Goal: Task Accomplishment & Management: Use online tool/utility

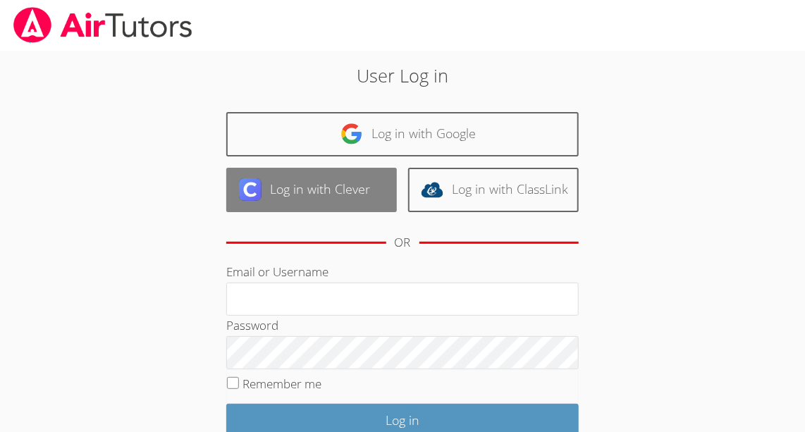
click at [307, 183] on link "Log in with Clever" at bounding box center [311, 190] width 171 height 44
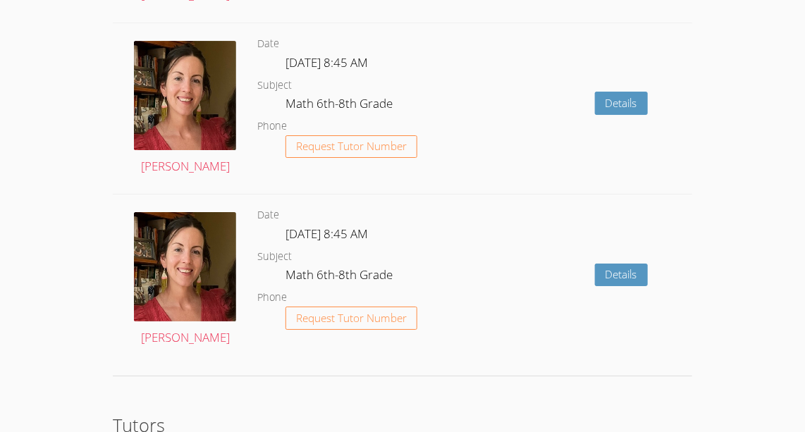
scroll to position [1838, 0]
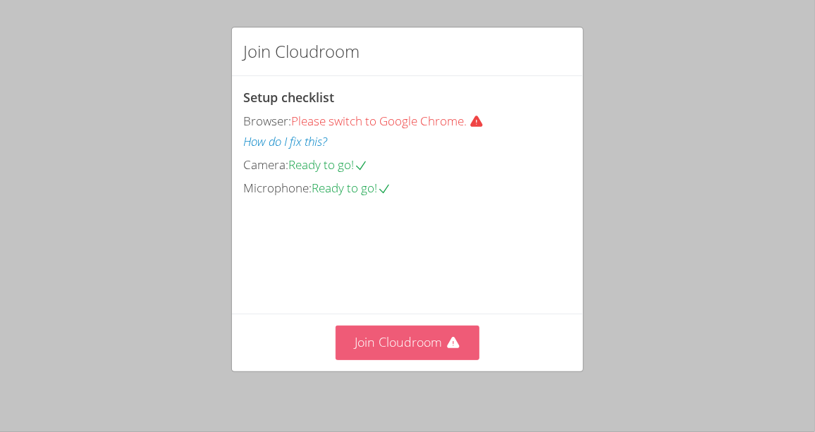
click at [446, 341] on icon at bounding box center [453, 343] width 14 height 14
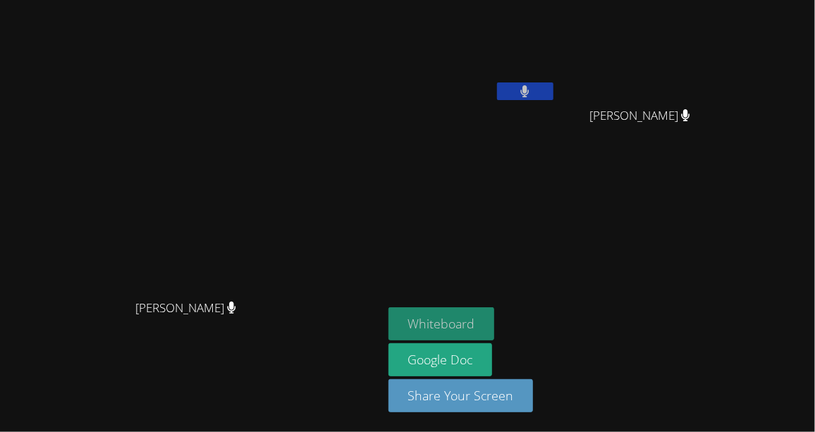
click at [495, 326] on button "Whiteboard" at bounding box center [442, 323] width 106 height 33
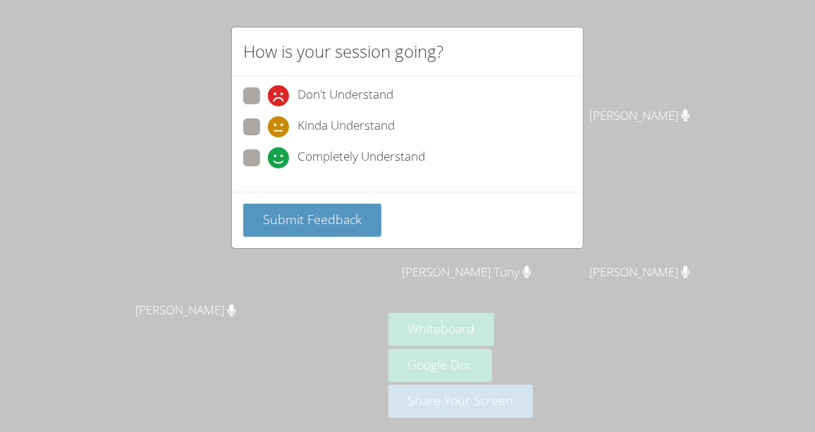
click at [329, 159] on span "Completely Understand" at bounding box center [362, 157] width 128 height 21
click at [280, 159] on input "Completely Understand" at bounding box center [274, 155] width 12 height 12
radio input "true"
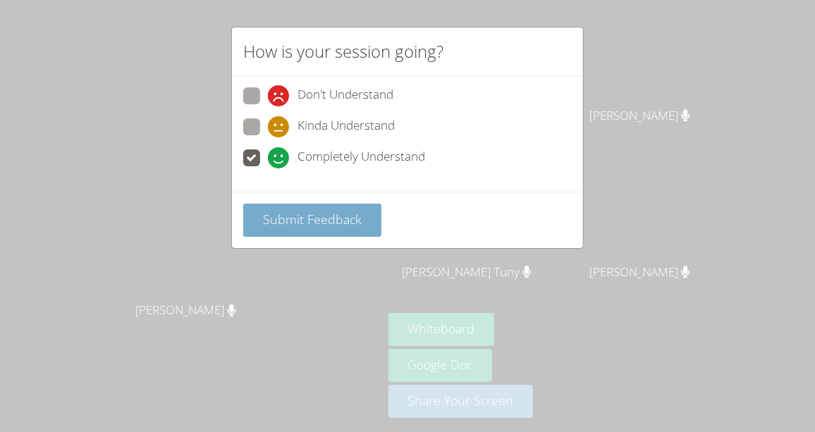
click at [336, 207] on button "Submit Feedback" at bounding box center [312, 220] width 138 height 33
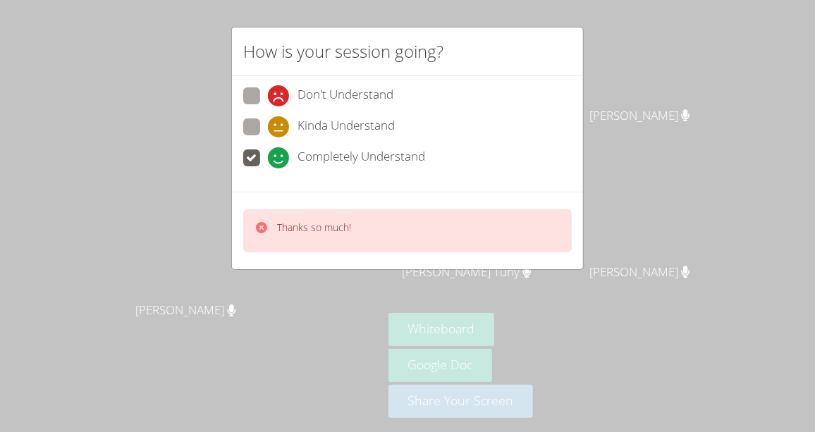
click at [257, 230] on icon at bounding box center [262, 228] width 14 height 14
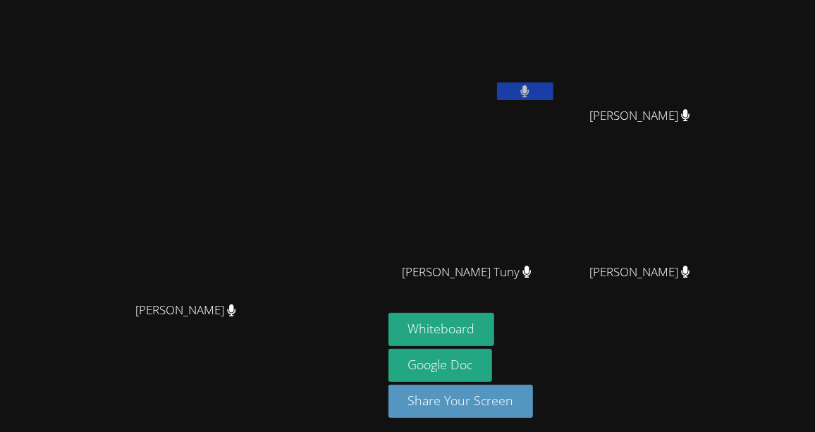
click at [603, 343] on div "Whiteboard Google Doc Share Your Screen" at bounding box center [559, 371] width 341 height 116
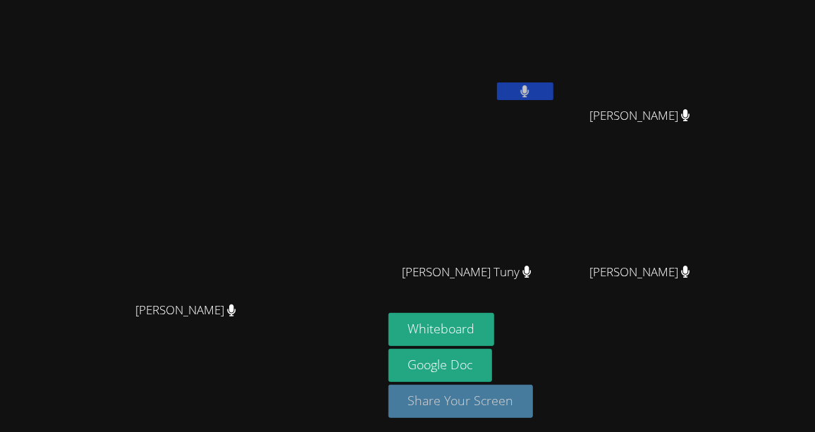
click at [534, 392] on button "Share Your Screen" at bounding box center [461, 401] width 145 height 33
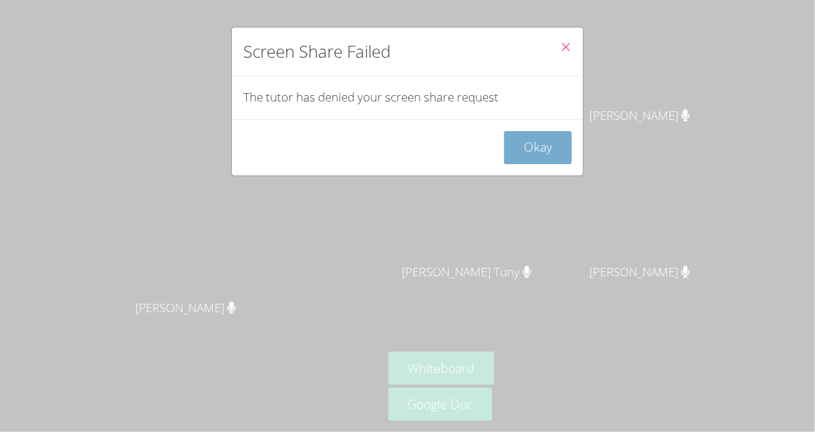
click at [531, 148] on button "Okay" at bounding box center [538, 147] width 68 height 33
